Goal: Navigation & Orientation: Find specific page/section

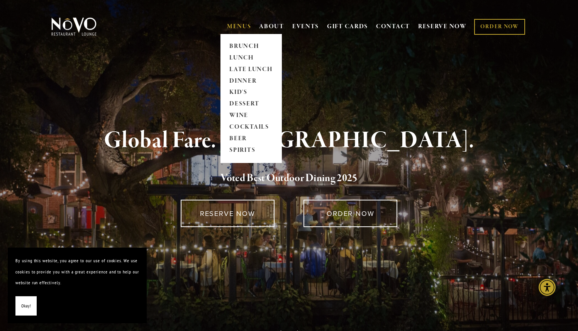
click at [236, 25] on link "MENUS" at bounding box center [239, 27] width 24 height 8
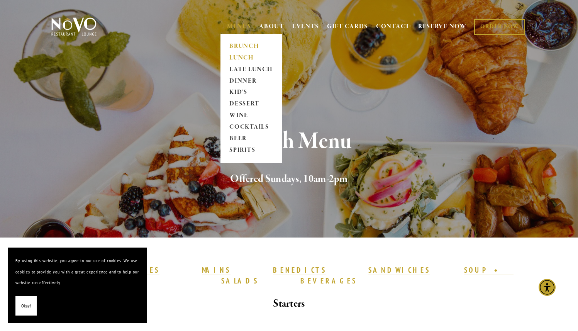
click at [237, 57] on link "LUNCH" at bounding box center [251, 58] width 48 height 12
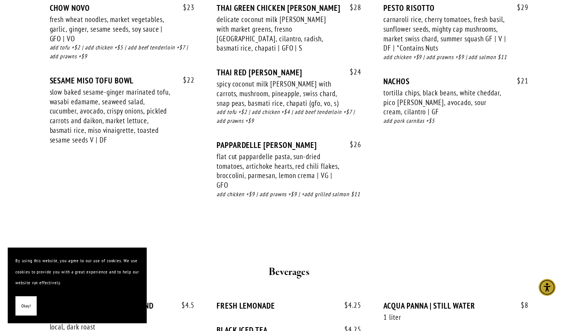
scroll to position [1411, 0]
